Goal: Information Seeking & Learning: Learn about a topic

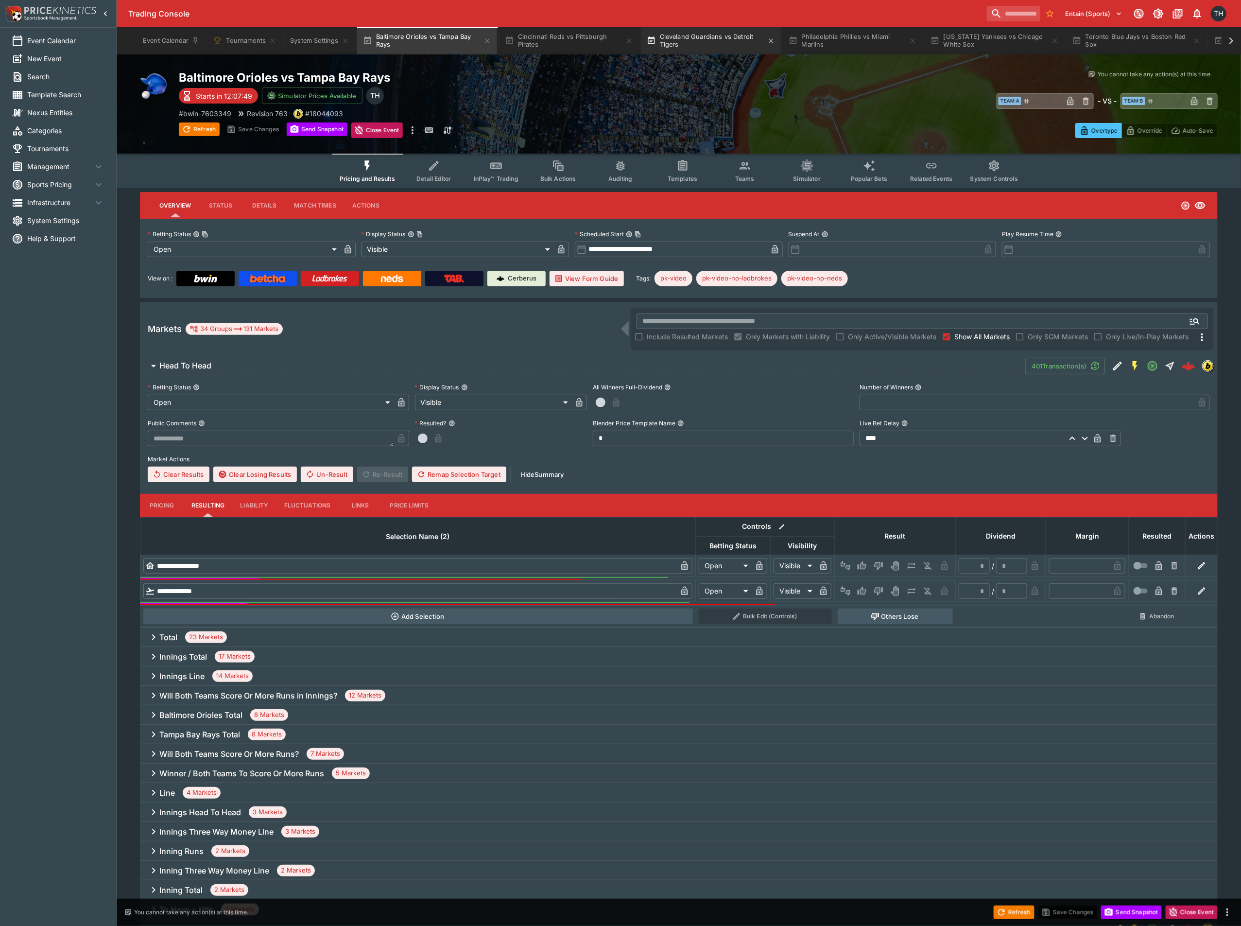
click at [692, 46] on button "Cleveland Guardians vs Detroit Tigers" at bounding box center [711, 40] width 140 height 27
click at [746, 176] on span "Teams" at bounding box center [744, 178] width 19 height 7
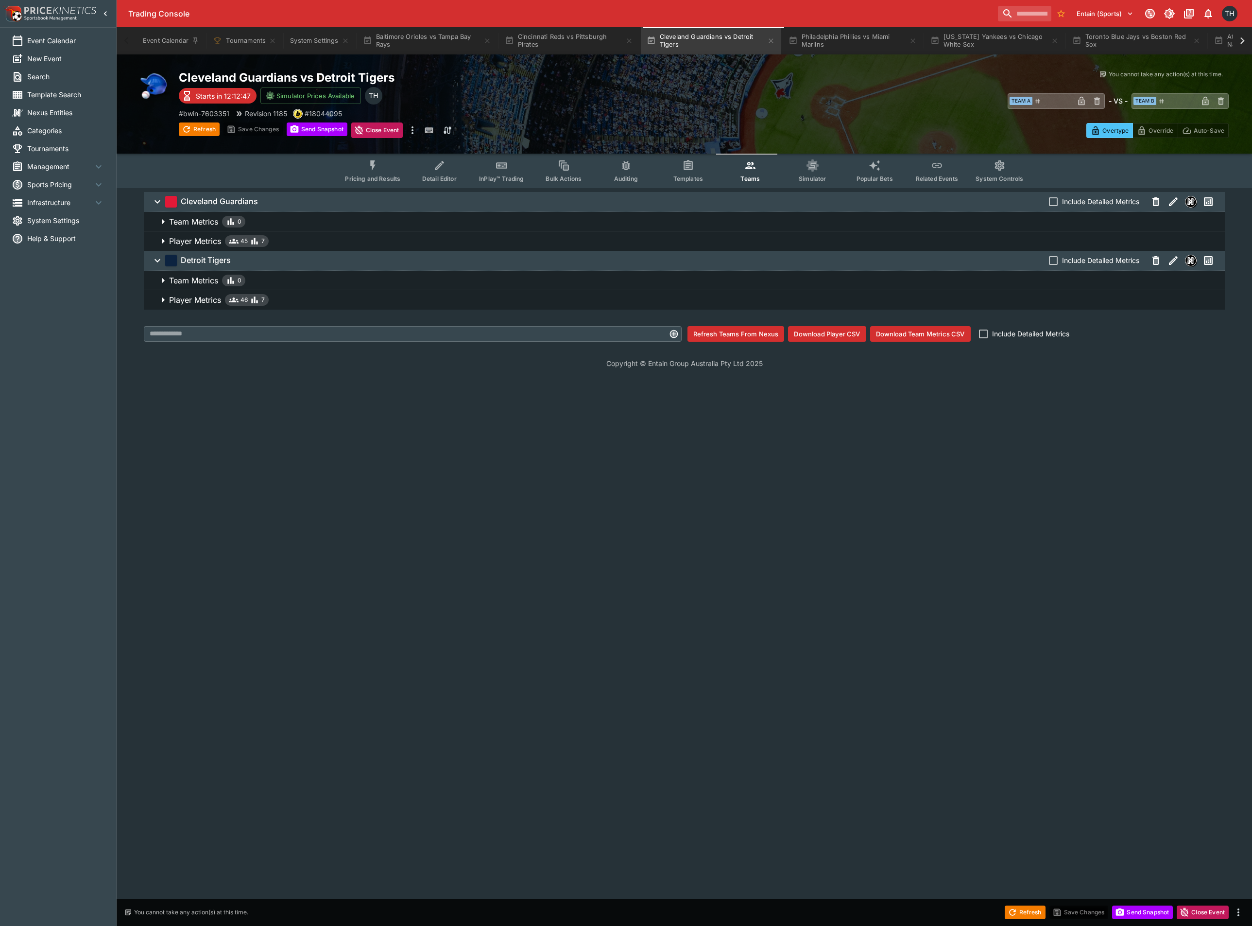
click at [346, 296] on span "Player Metrics 46 7" at bounding box center [693, 300] width 1048 height 12
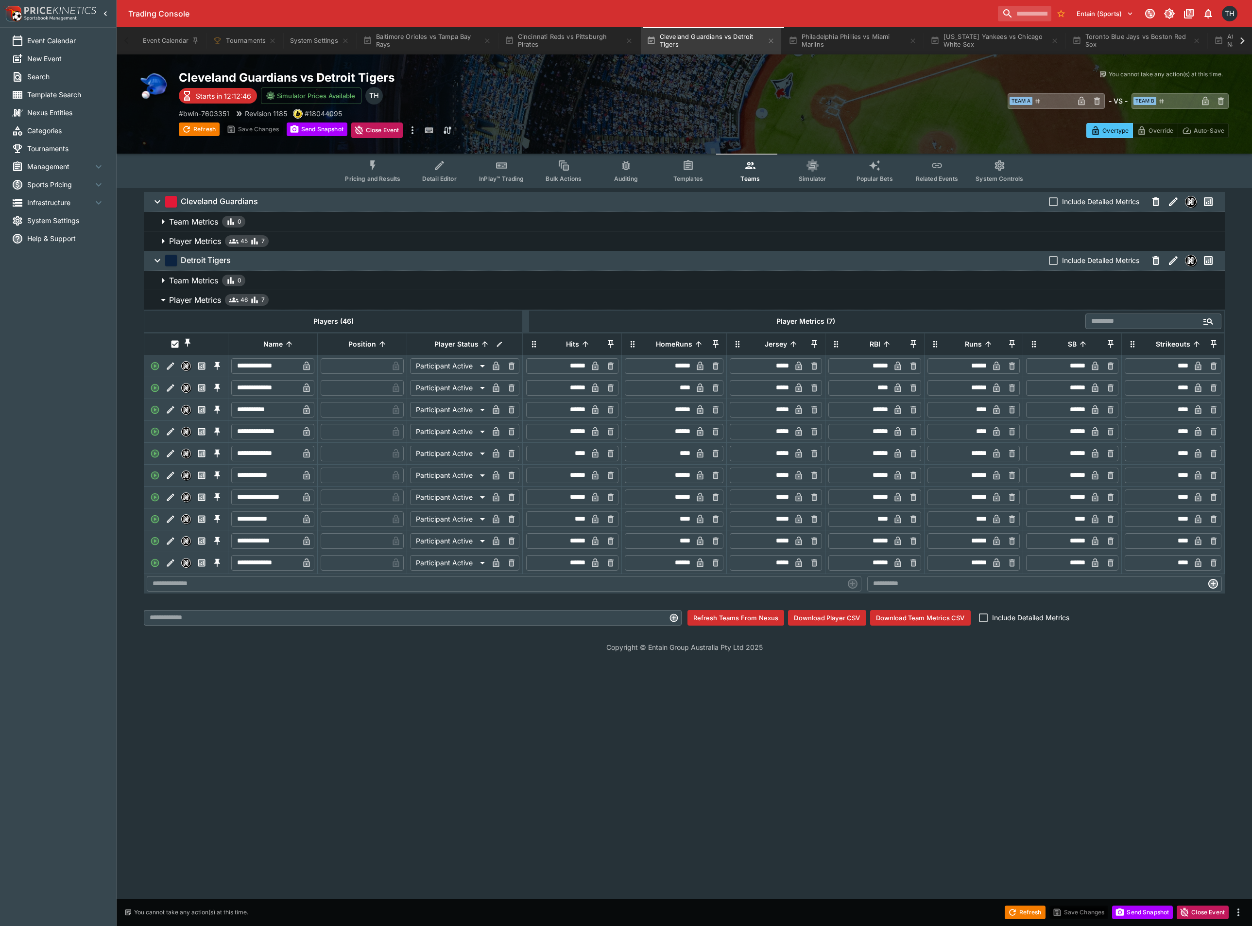
click at [350, 239] on span "Player Metrics 45 7" at bounding box center [693, 241] width 1048 height 12
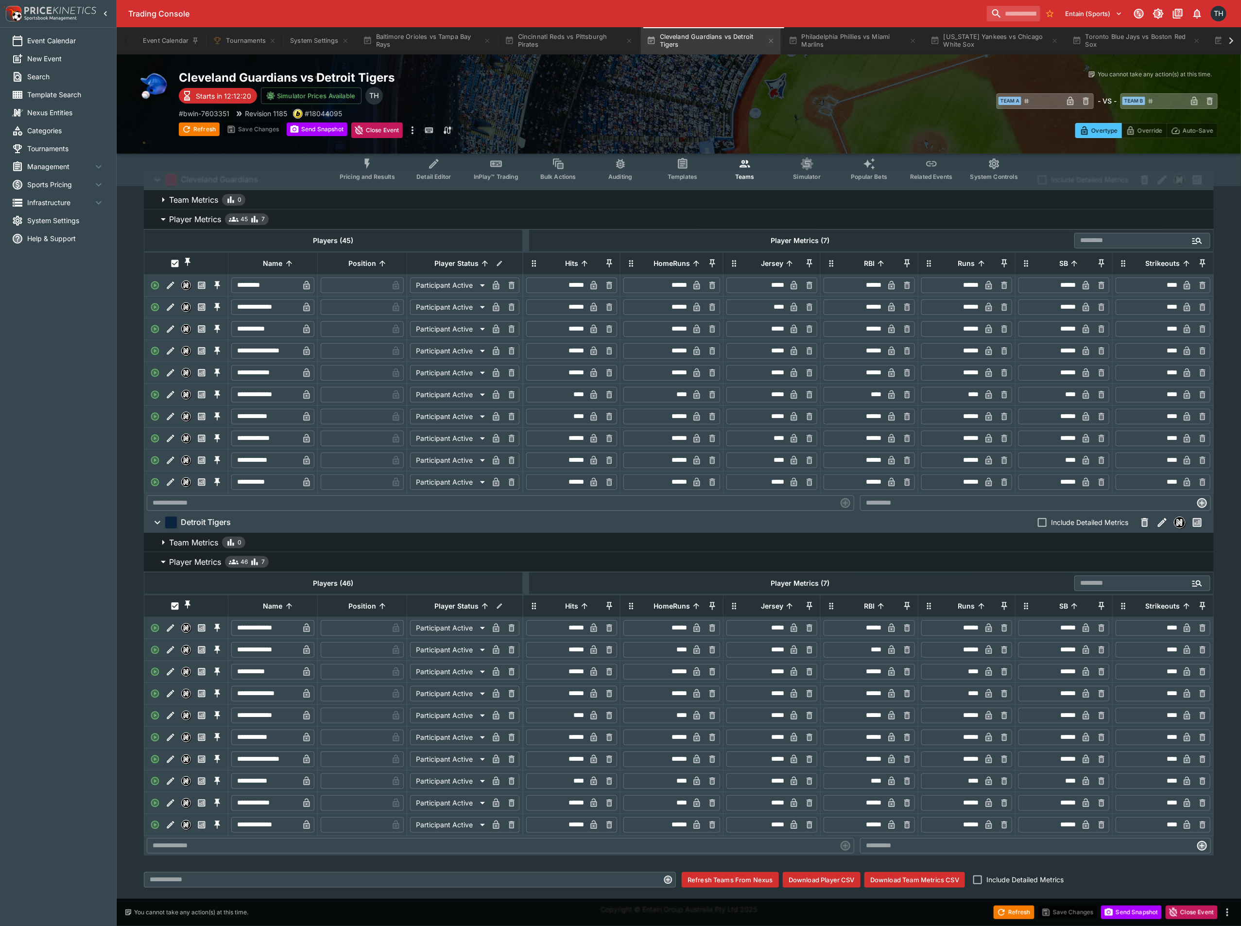
scroll to position [51, 0]
click at [374, 159] on icon "Event type filters" at bounding box center [367, 163] width 13 height 13
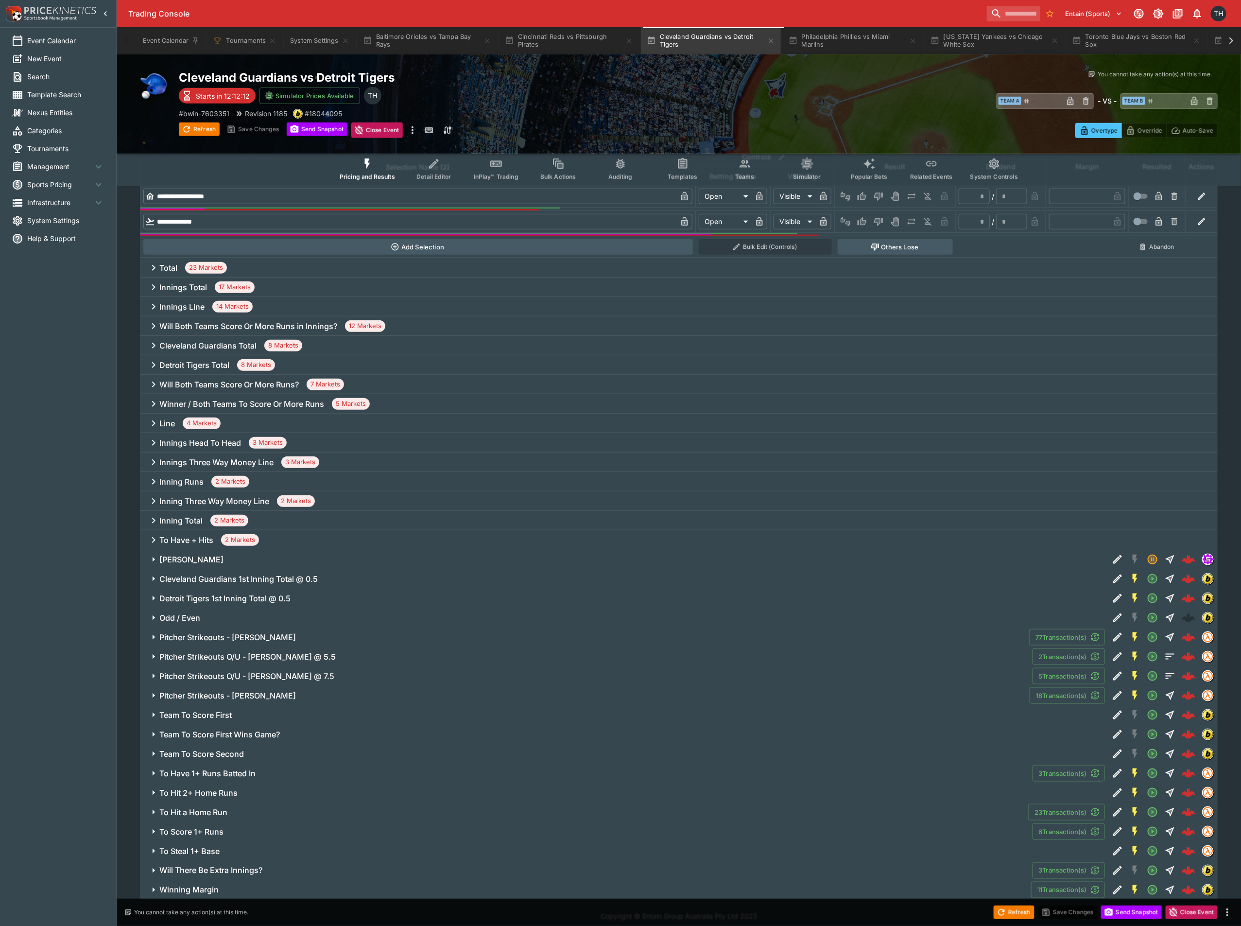
scroll to position [378, 0]
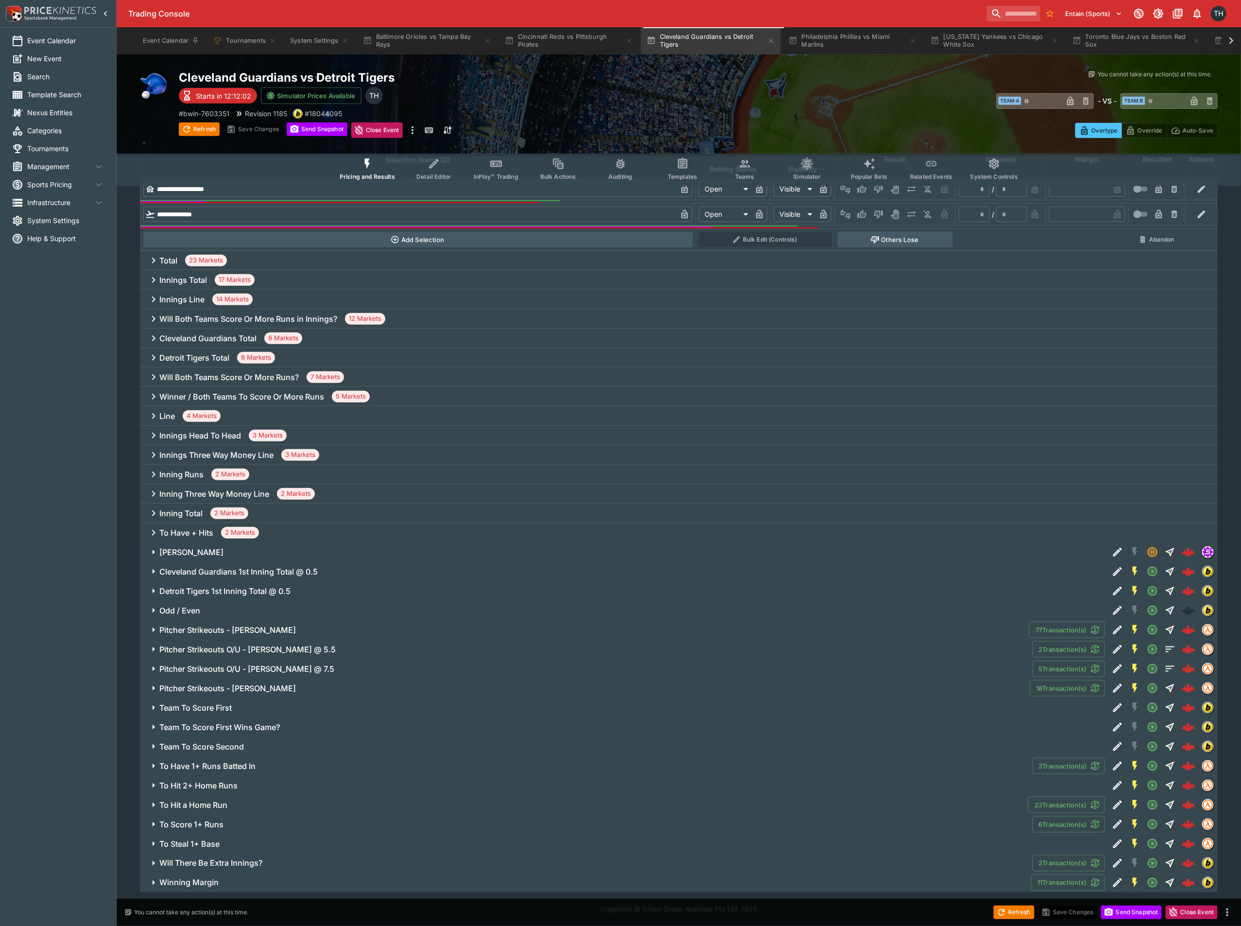
click at [295, 684] on span "Pitcher Strikeouts - Tarik Skubal" at bounding box center [590, 688] width 863 height 10
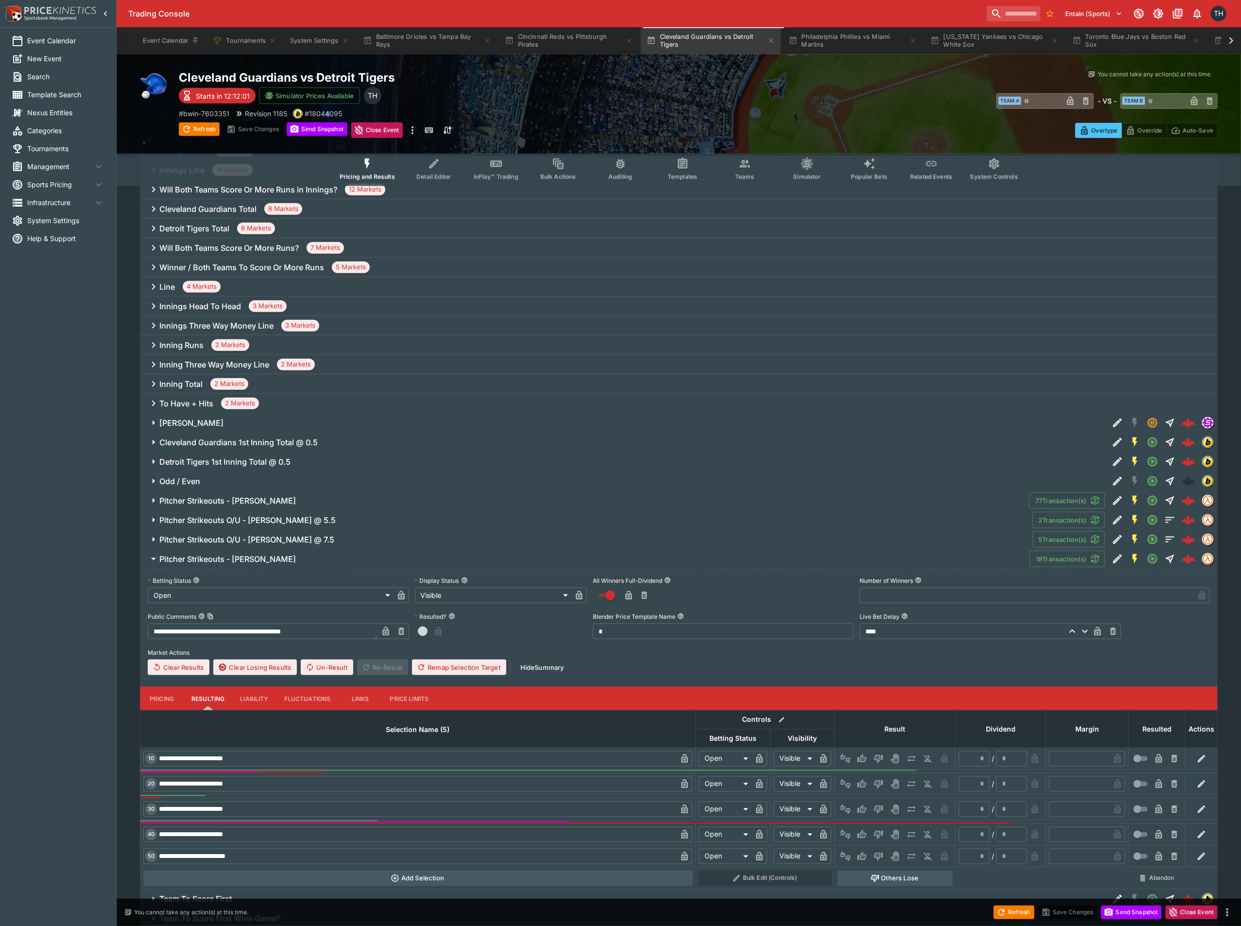
scroll to position [669, 0]
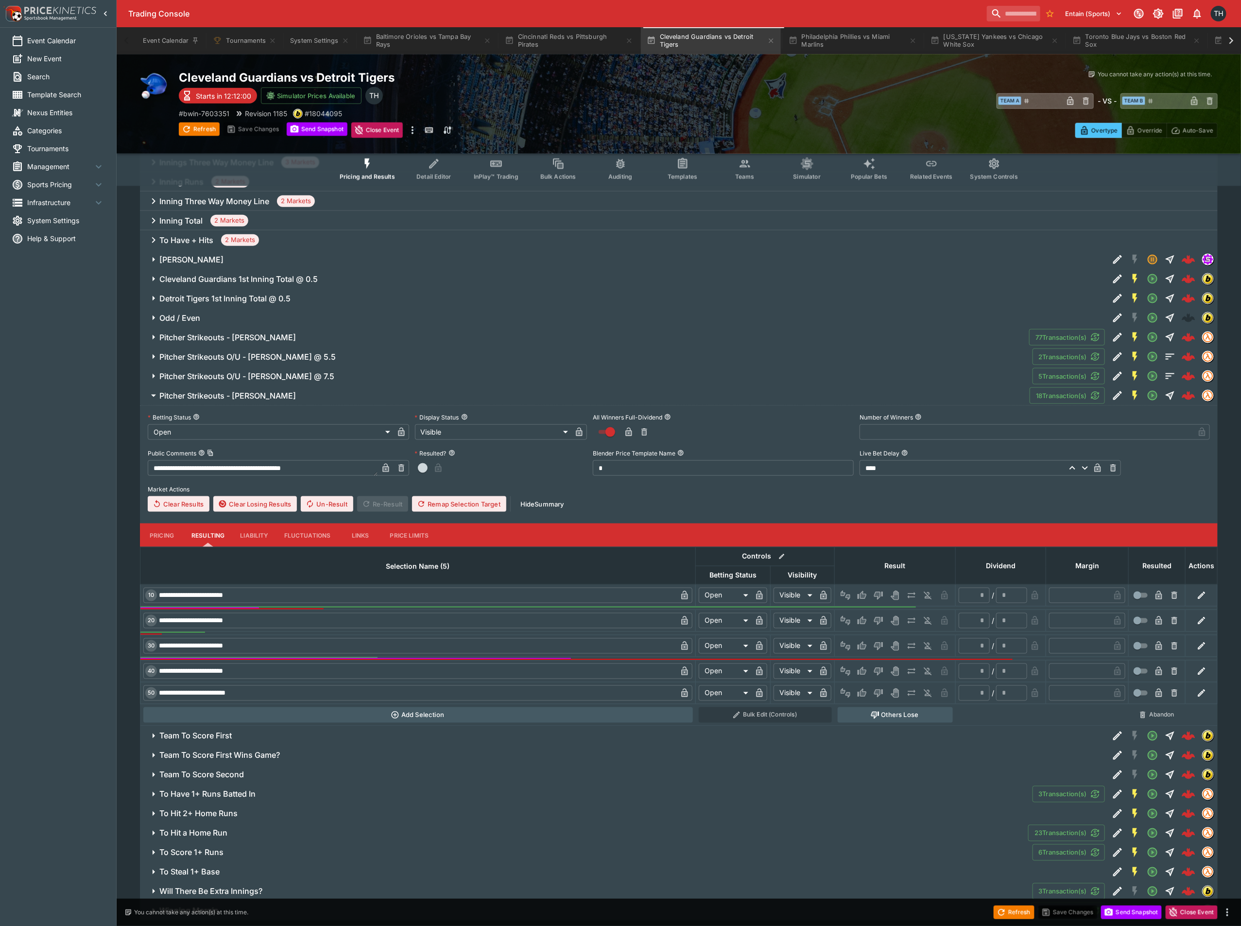
click at [169, 533] on button "Pricing" at bounding box center [162, 534] width 44 height 23
